Goal: Task Accomplishment & Management: Manage account settings

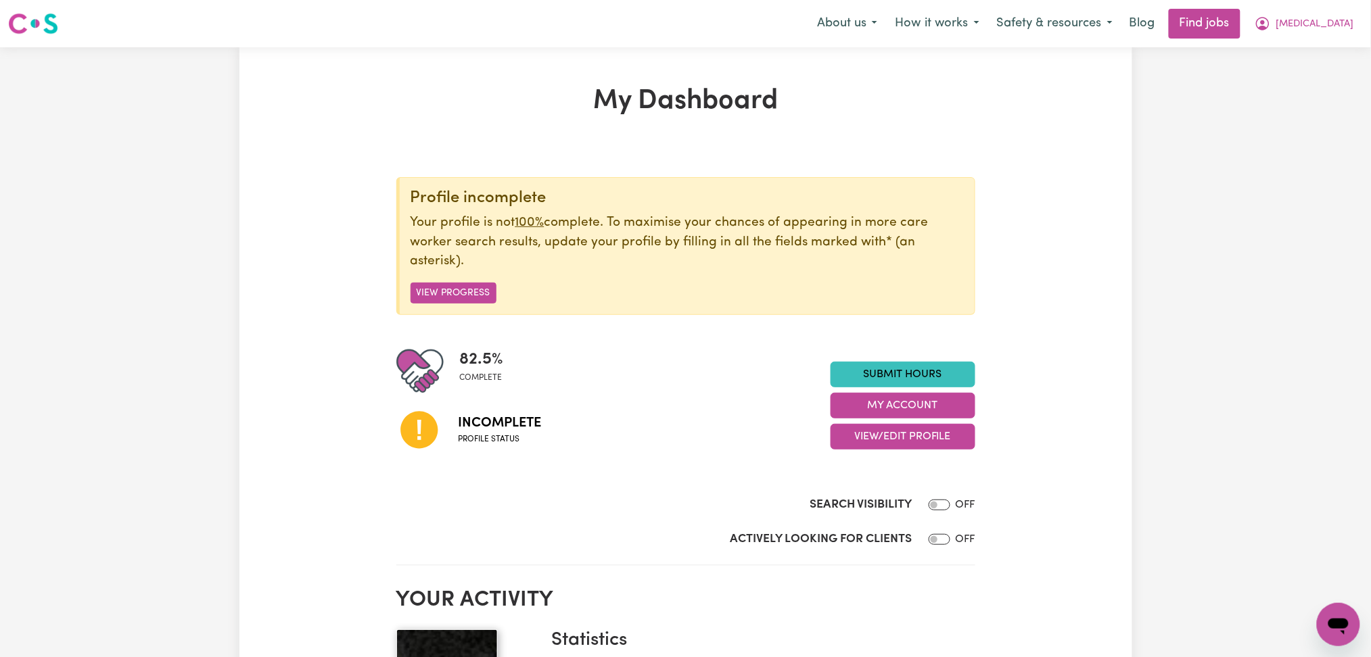
scroll to position [180, 0]
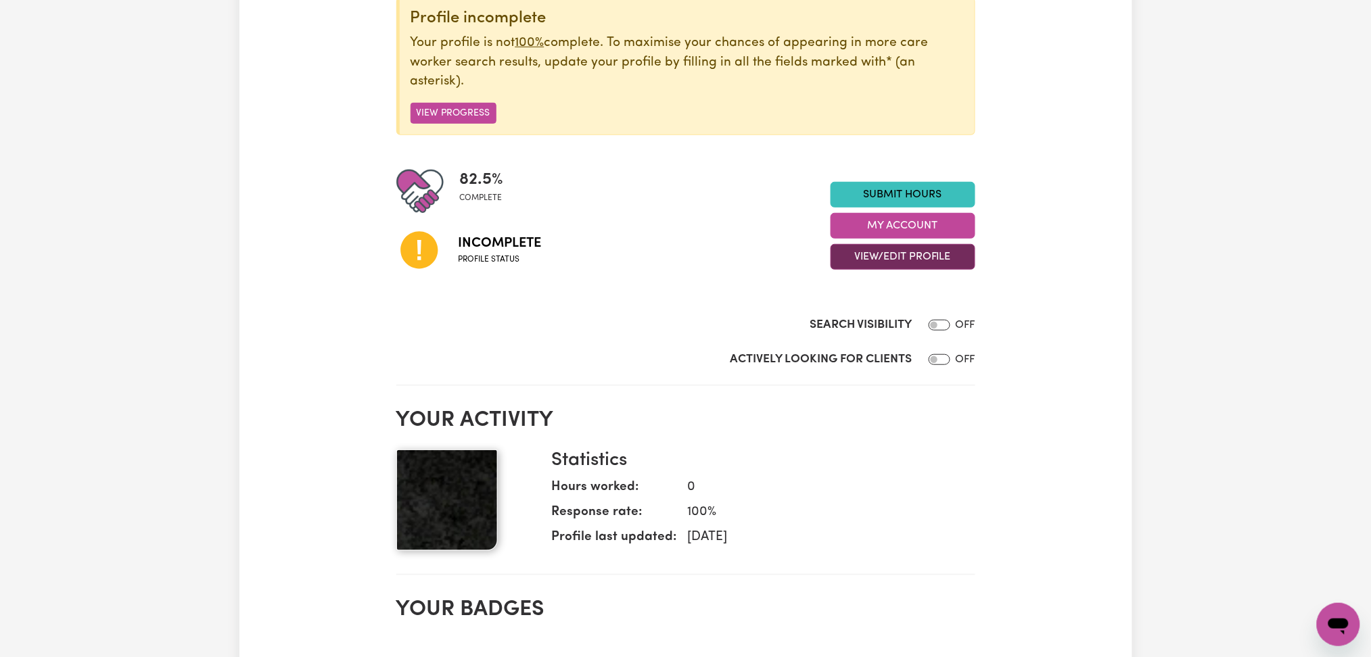
click at [874, 260] on button "View/Edit Profile" at bounding box center [902, 257] width 145 height 26
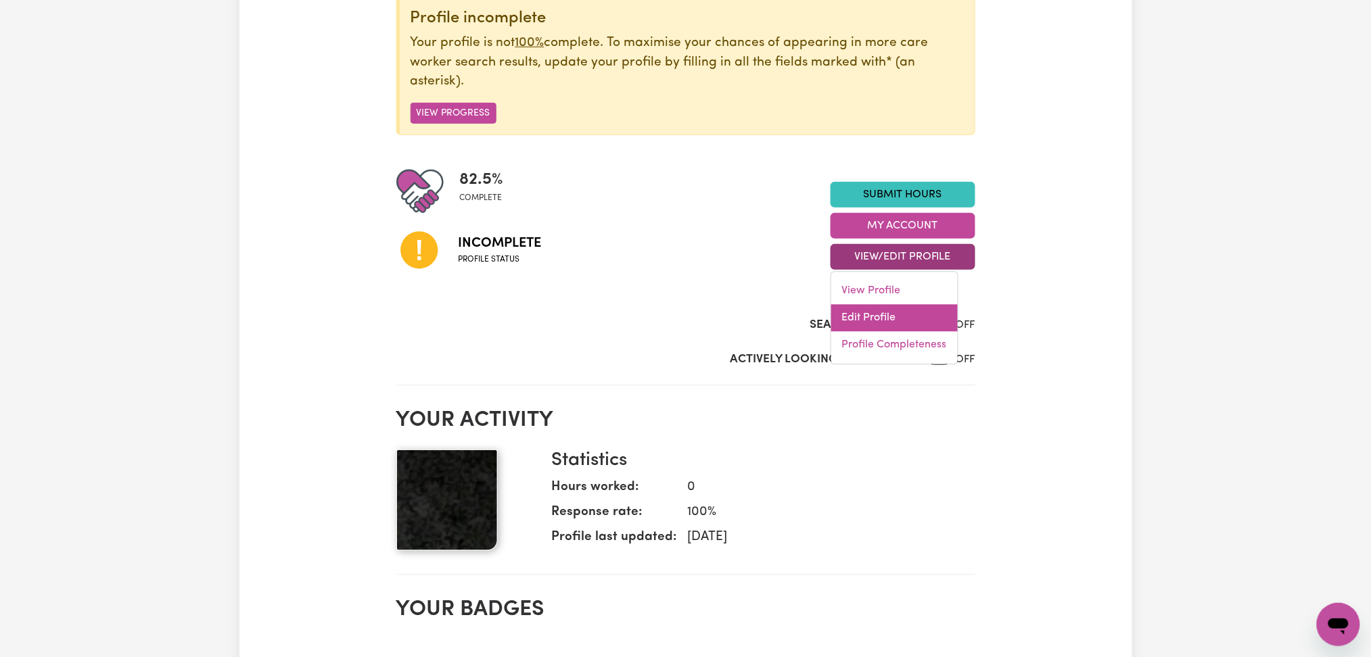
click at [864, 322] on link "Edit Profile" at bounding box center [894, 318] width 126 height 27
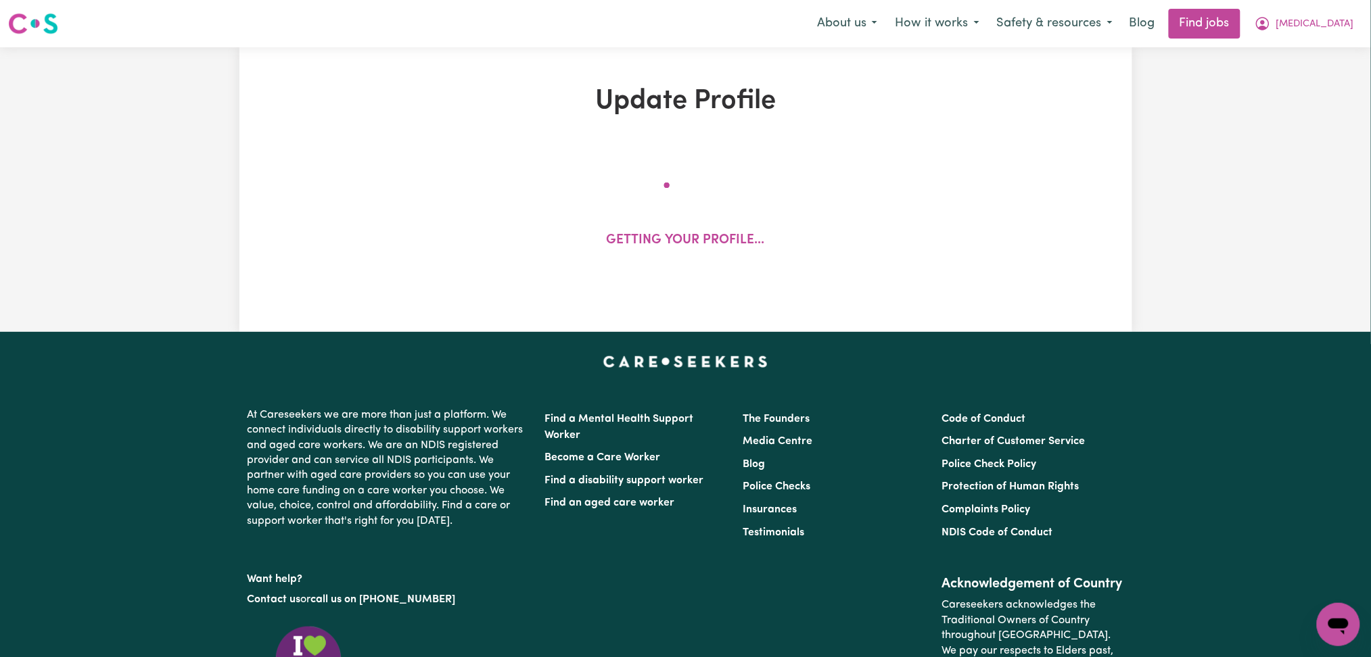
select select "[DEMOGRAPHIC_DATA]"
select select "Student Visa"
select select "Studying a healthcare related degree or qualification"
select select "40"
select select "50"
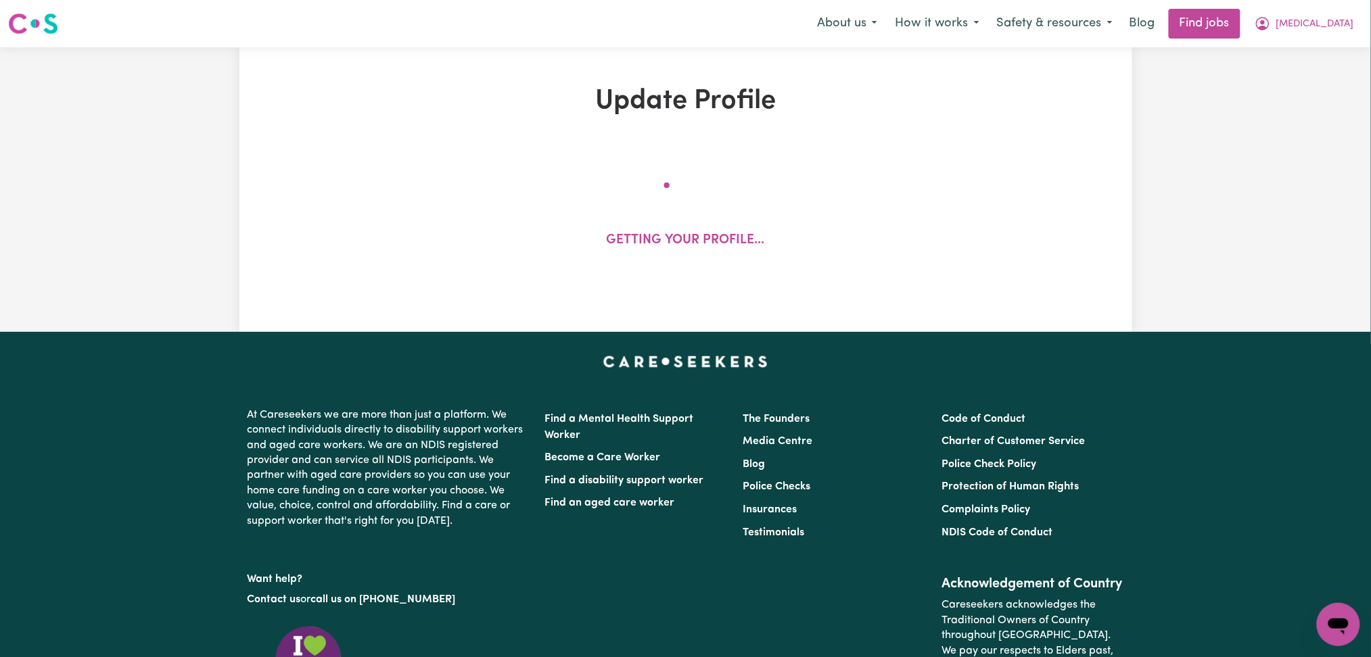
select select "60"
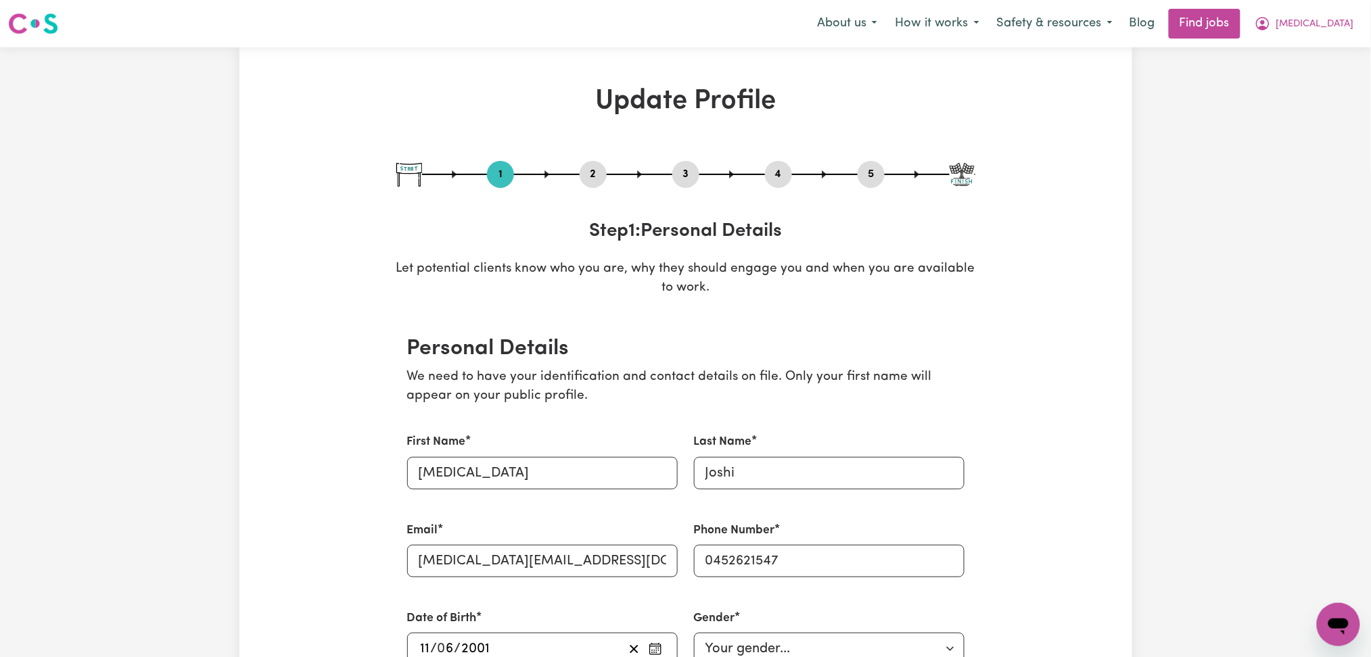
click at [591, 176] on button "2" at bounding box center [592, 175] width 27 height 18
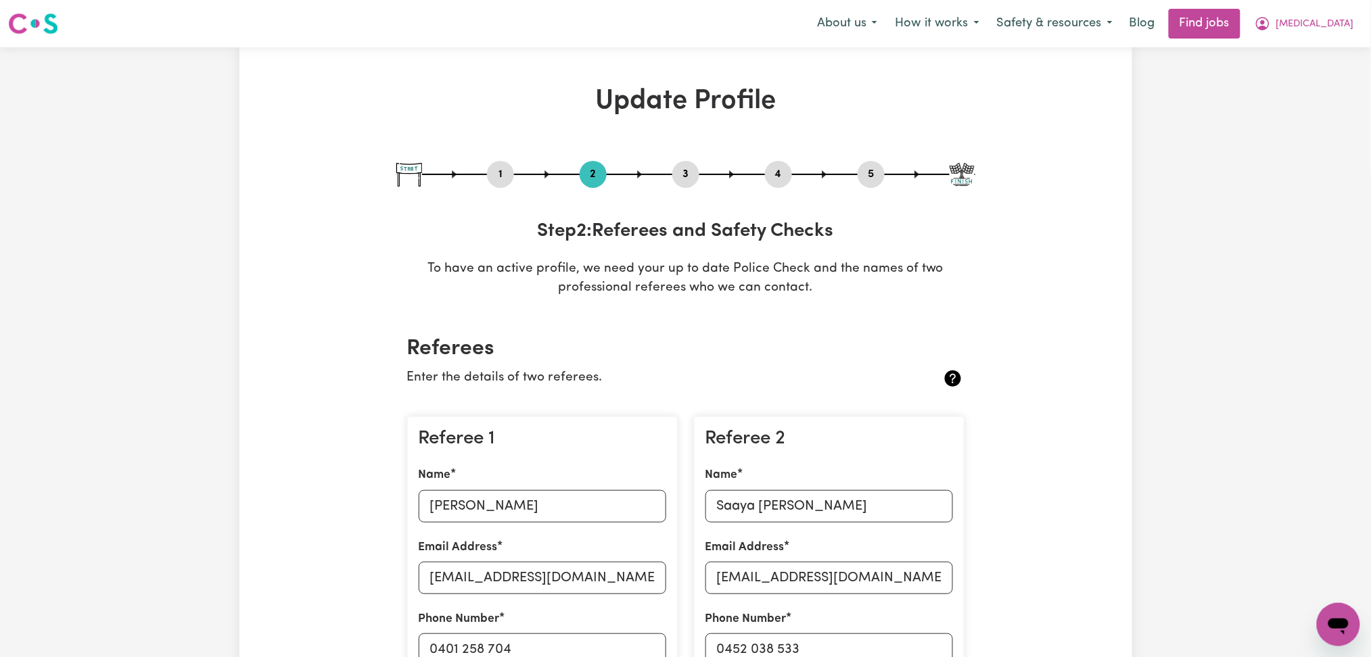
scroll to position [180, 0]
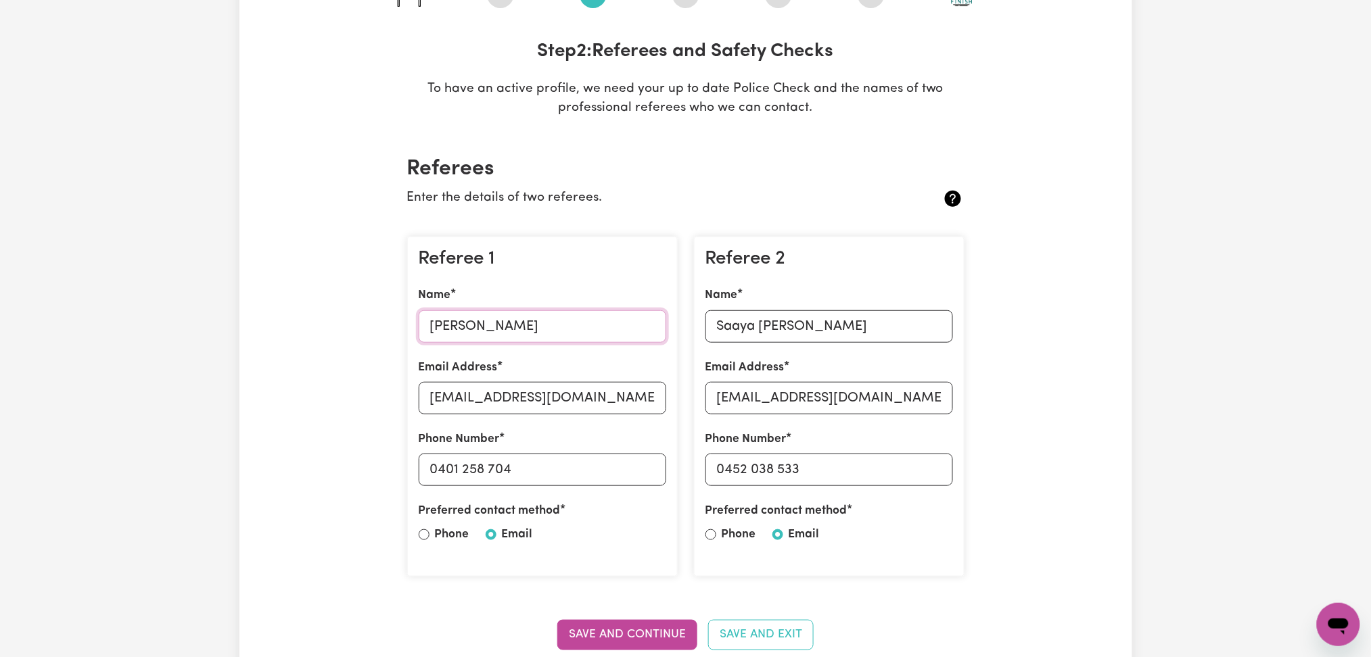
click at [460, 327] on input "[PERSON_NAME]" at bounding box center [542, 326] width 247 height 32
click at [594, 400] on input "[EMAIL_ADDRESS][DOMAIN_NAME]" at bounding box center [542, 398] width 247 height 32
drag, startPoint x: 440, startPoint y: 463, endPoint x: 550, endPoint y: 463, distance: 110.2
click at [550, 463] on input "0401 258 704" at bounding box center [542, 470] width 247 height 32
click at [821, 311] on input "Saaya [PERSON_NAME]" at bounding box center [828, 326] width 247 height 32
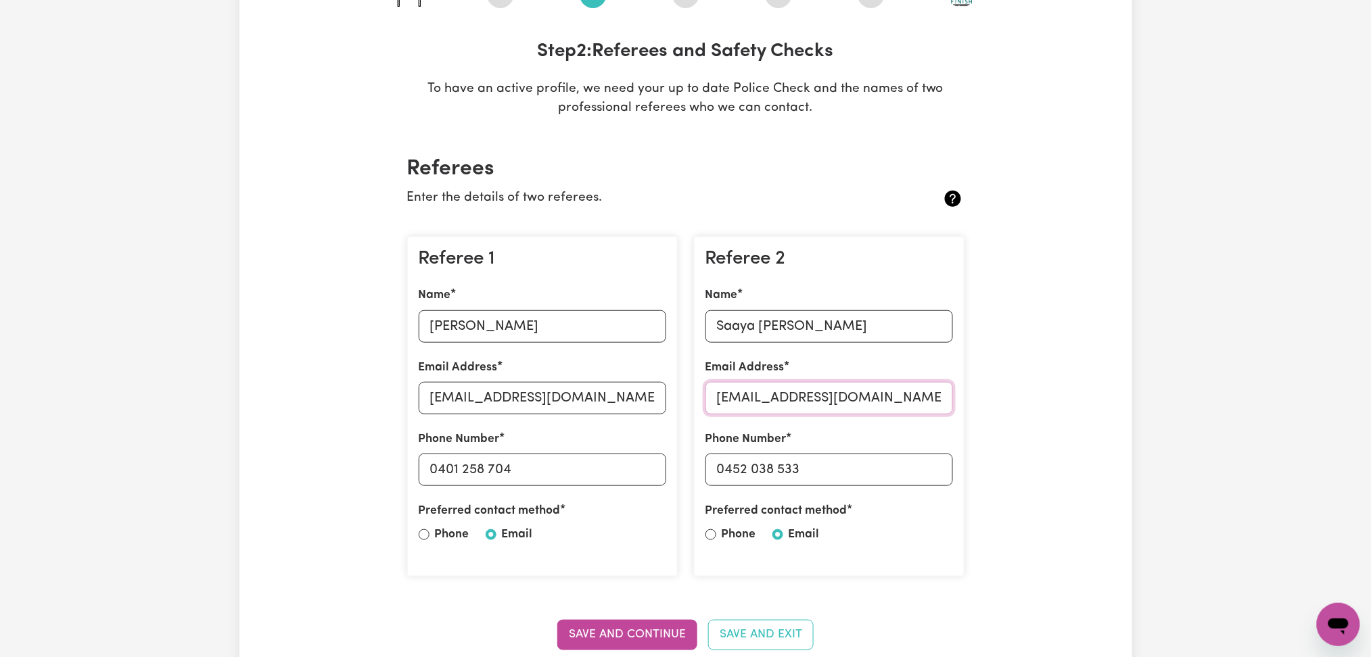
click at [795, 394] on input "[EMAIL_ADDRESS][DOMAIN_NAME]" at bounding box center [828, 398] width 247 height 32
click at [731, 467] on input "0452 038 533" at bounding box center [828, 470] width 247 height 32
drag, startPoint x: 726, startPoint y: 465, endPoint x: 903, endPoint y: 461, distance: 177.2
click at [903, 461] on input "0452 038 533" at bounding box center [828, 470] width 247 height 32
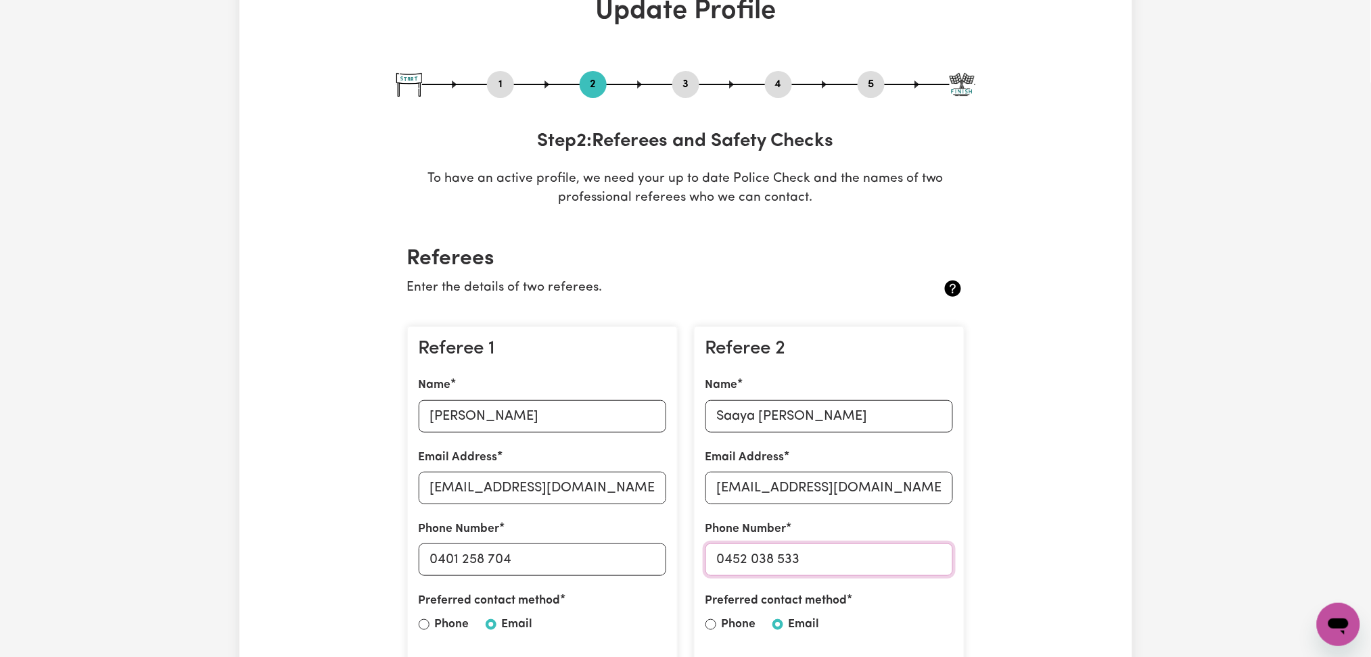
scroll to position [0, 0]
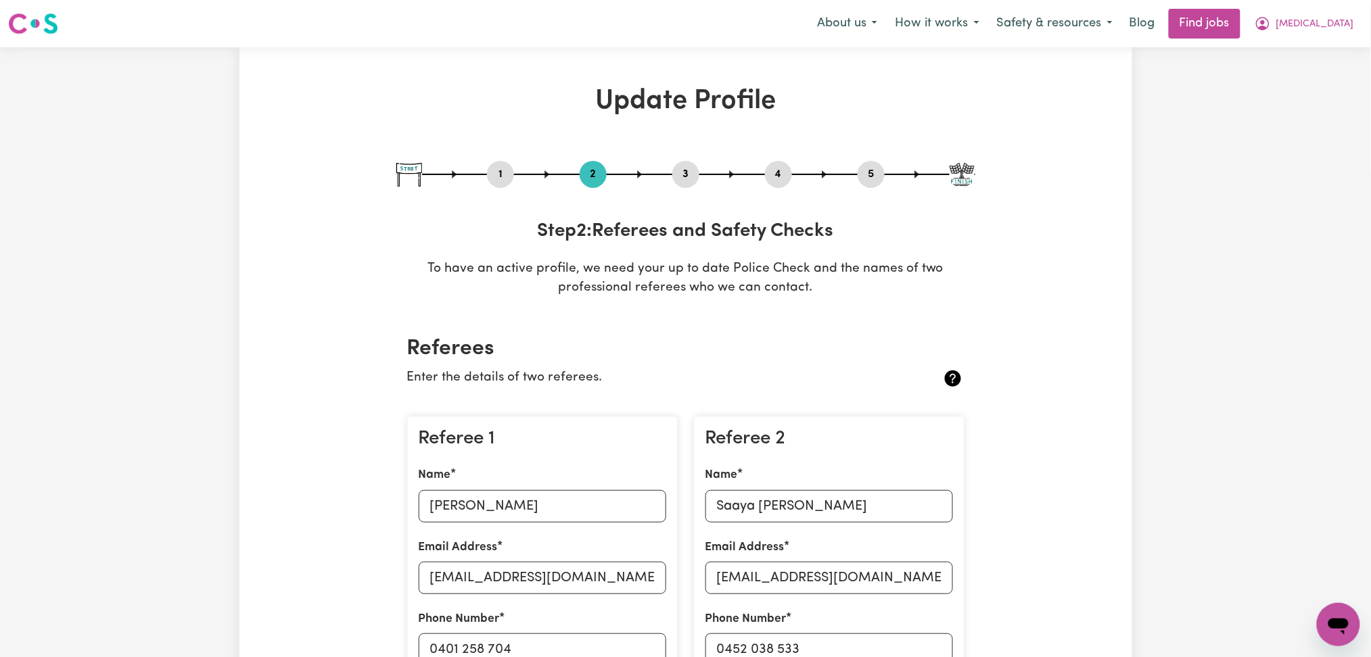
click at [875, 179] on button "5" at bounding box center [870, 175] width 27 height 18
select select "I am providing services by being employed by an organisation"
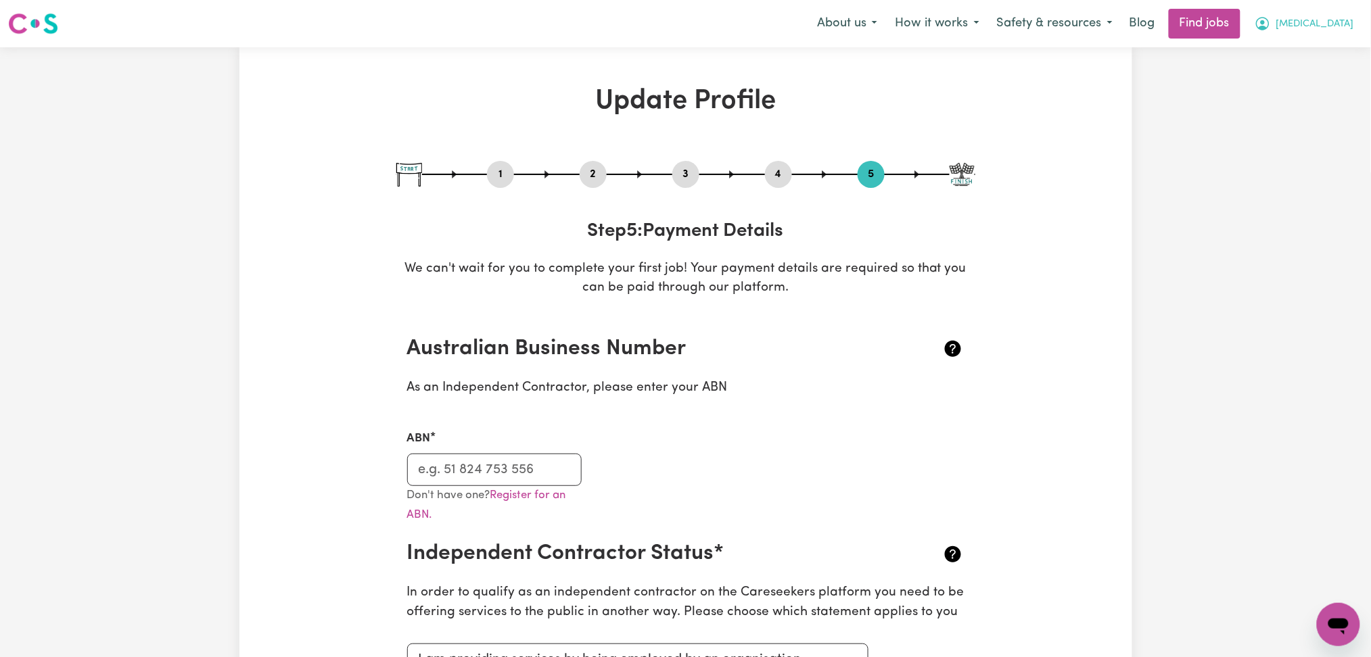
drag, startPoint x: 1322, startPoint y: 16, endPoint x: 1322, endPoint y: 26, distance: 10.1
click at [1270, 26] on icon "My Account" at bounding box center [1262, 24] width 16 height 16
click at [1318, 96] on link "Logout" at bounding box center [1308, 104] width 107 height 26
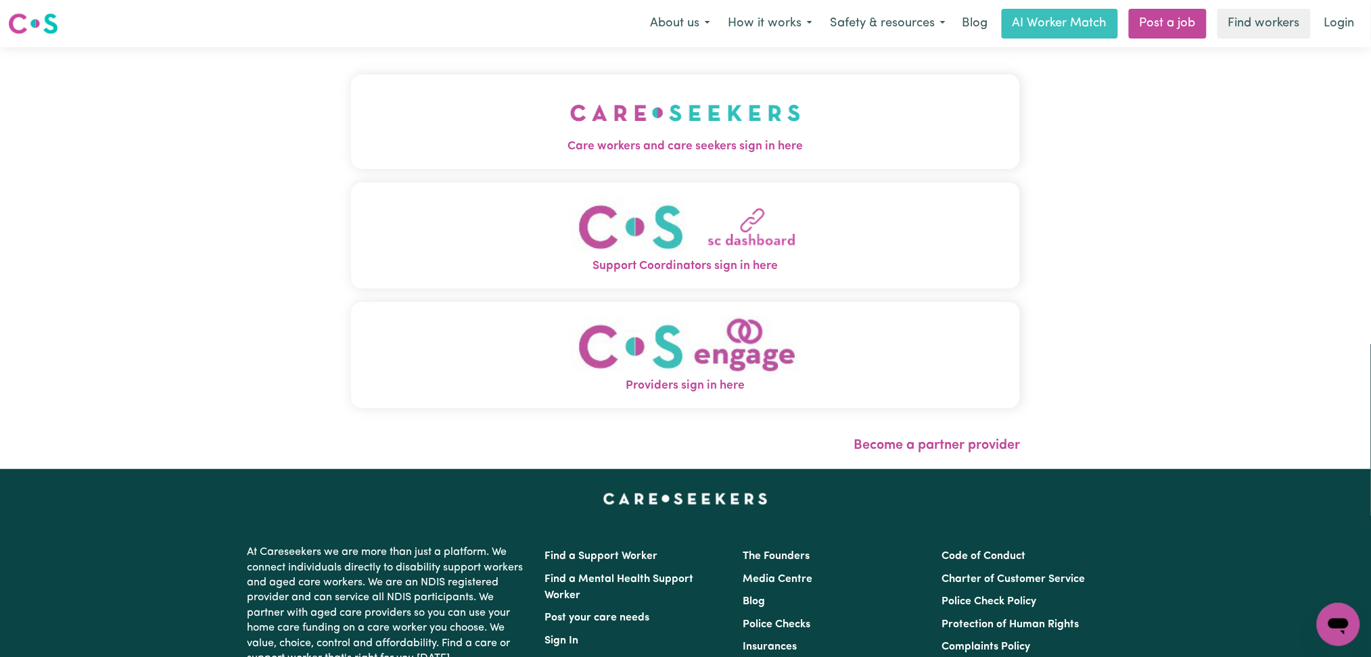
drag, startPoint x: 608, startPoint y: 124, endPoint x: 521, endPoint y: 133, distance: 87.1
click at [603, 124] on div "Care workers and care seekers sign in here Support Coordinators sign in here Pr…" at bounding box center [686, 258] width 686 height 422
click at [465, 147] on span "Care workers and care seekers sign in here" at bounding box center [685, 147] width 669 height 18
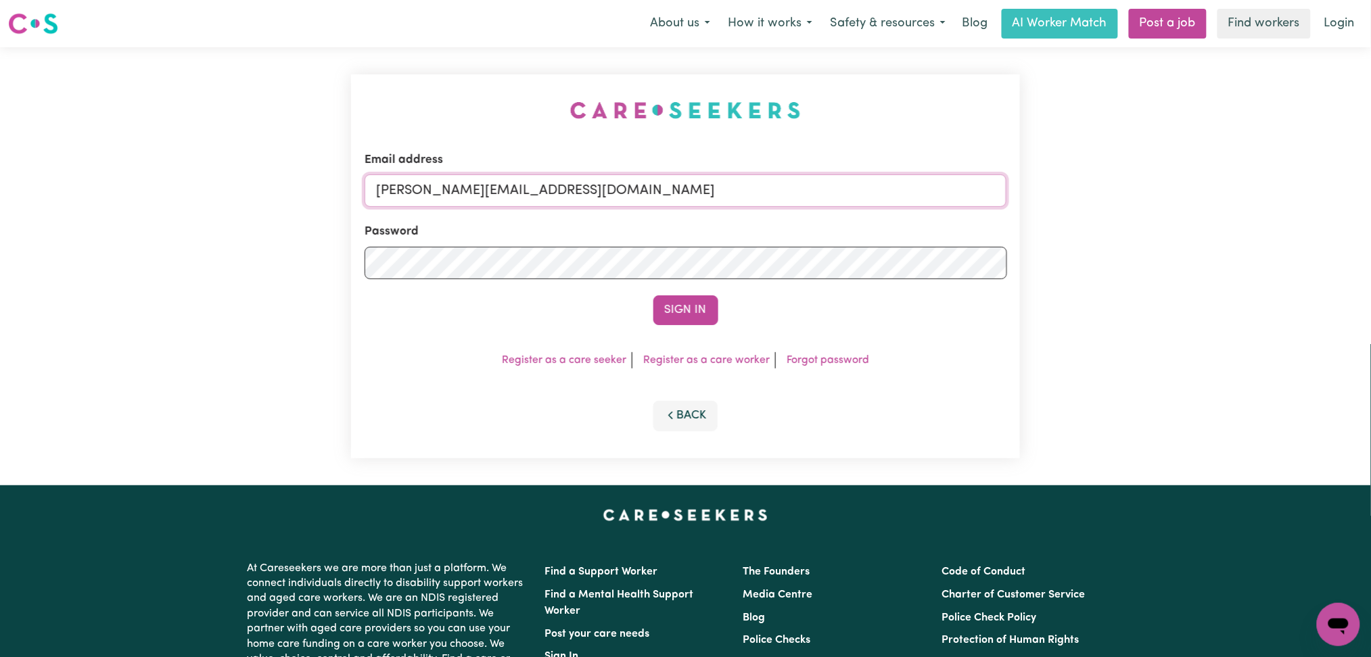
click at [588, 205] on input "[PERSON_NAME][EMAIL_ADDRESS][DOMAIN_NAME]" at bounding box center [685, 190] width 642 height 32
drag, startPoint x: 448, startPoint y: 185, endPoint x: 703, endPoint y: 193, distance: 255.0
click at [703, 193] on input "Superuser~[EMAIL_ADDRESS][DOMAIN_NAME]" at bounding box center [685, 190] width 642 height 32
type input "Superuser~[EMAIL_ADDRESS][DOMAIN_NAME]"
click at [674, 297] on button "Sign In" at bounding box center [685, 310] width 65 height 30
